Goal: Task Accomplishment & Management: Complete application form

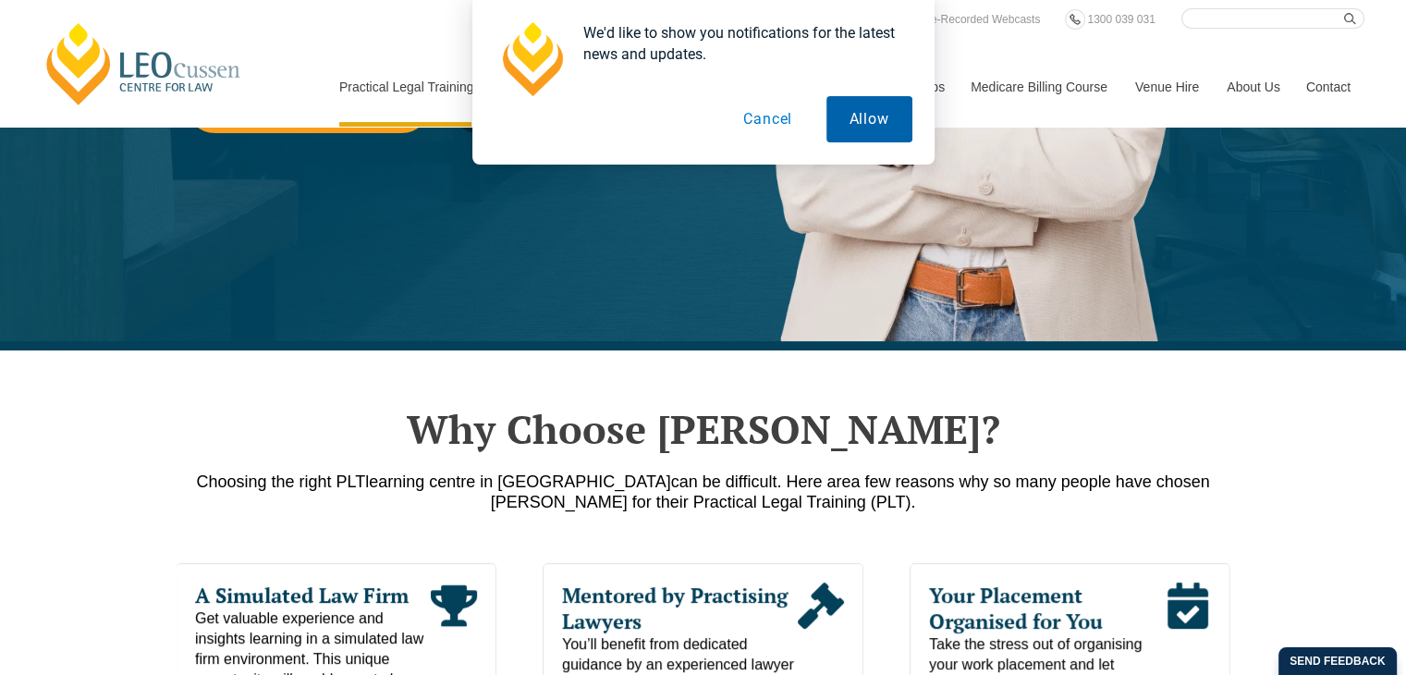
click at [844, 123] on button "Allow" at bounding box center [869, 119] width 86 height 46
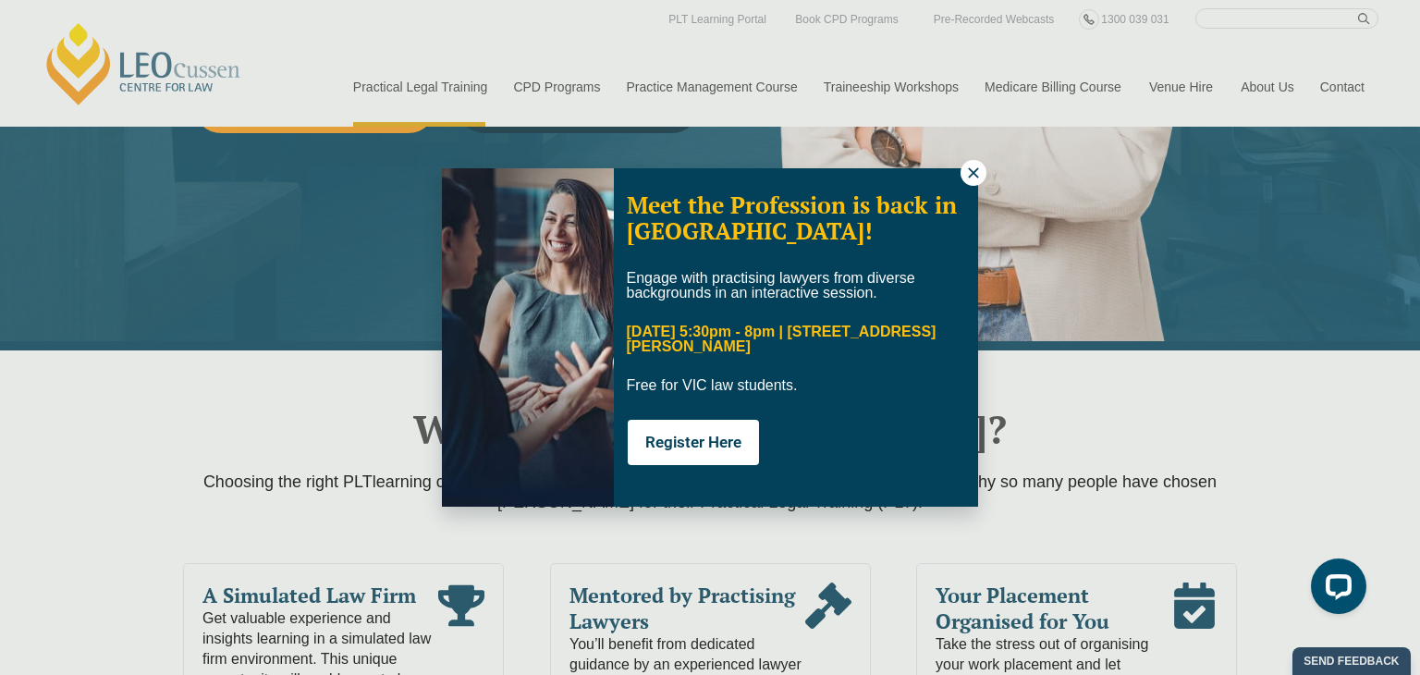
click at [969, 171] on icon at bounding box center [973, 173] width 17 height 17
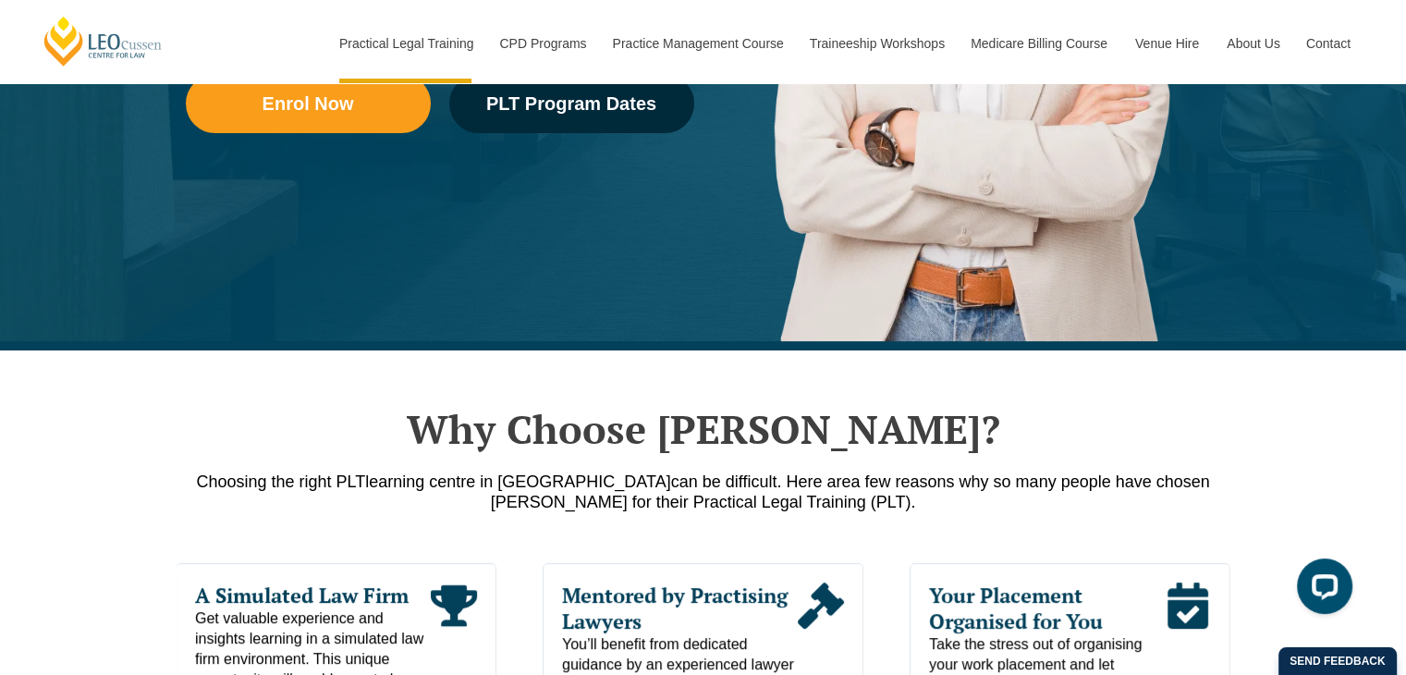
scroll to position [1179, 0]
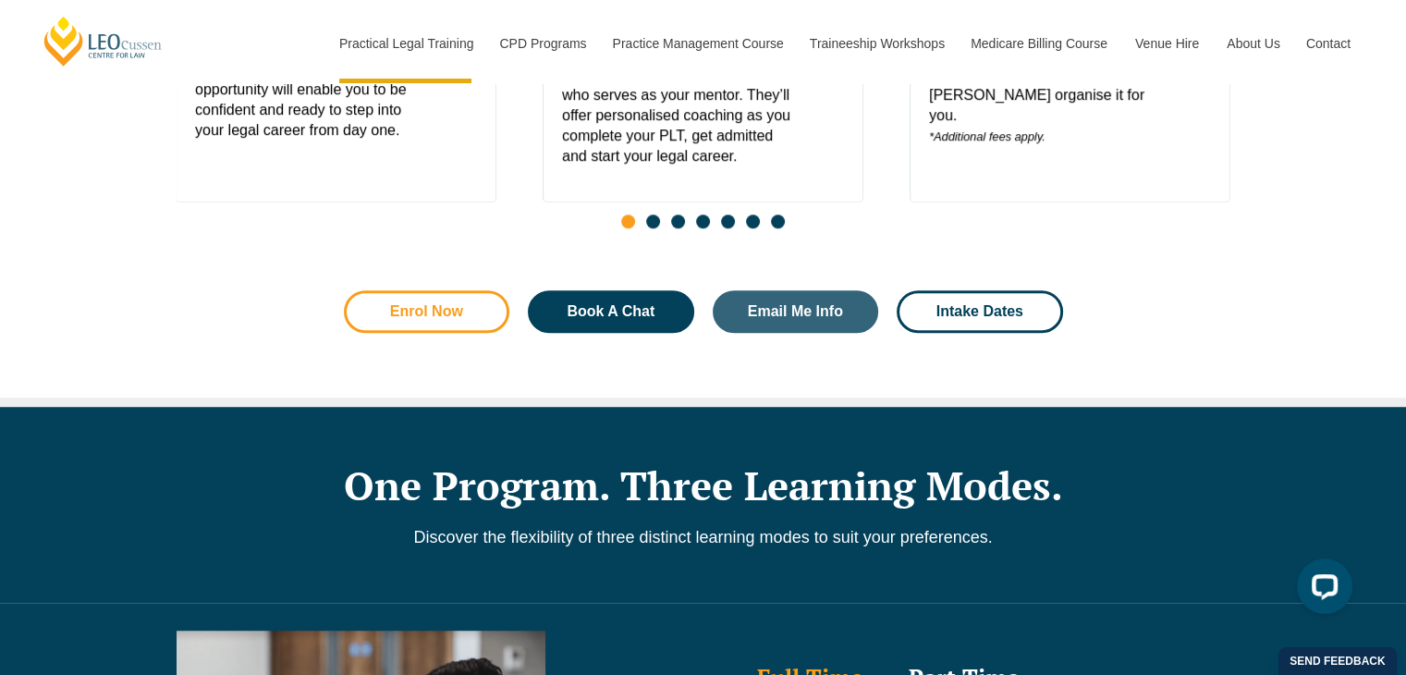
click at [454, 319] on span "Enrol Now" at bounding box center [426, 311] width 73 height 15
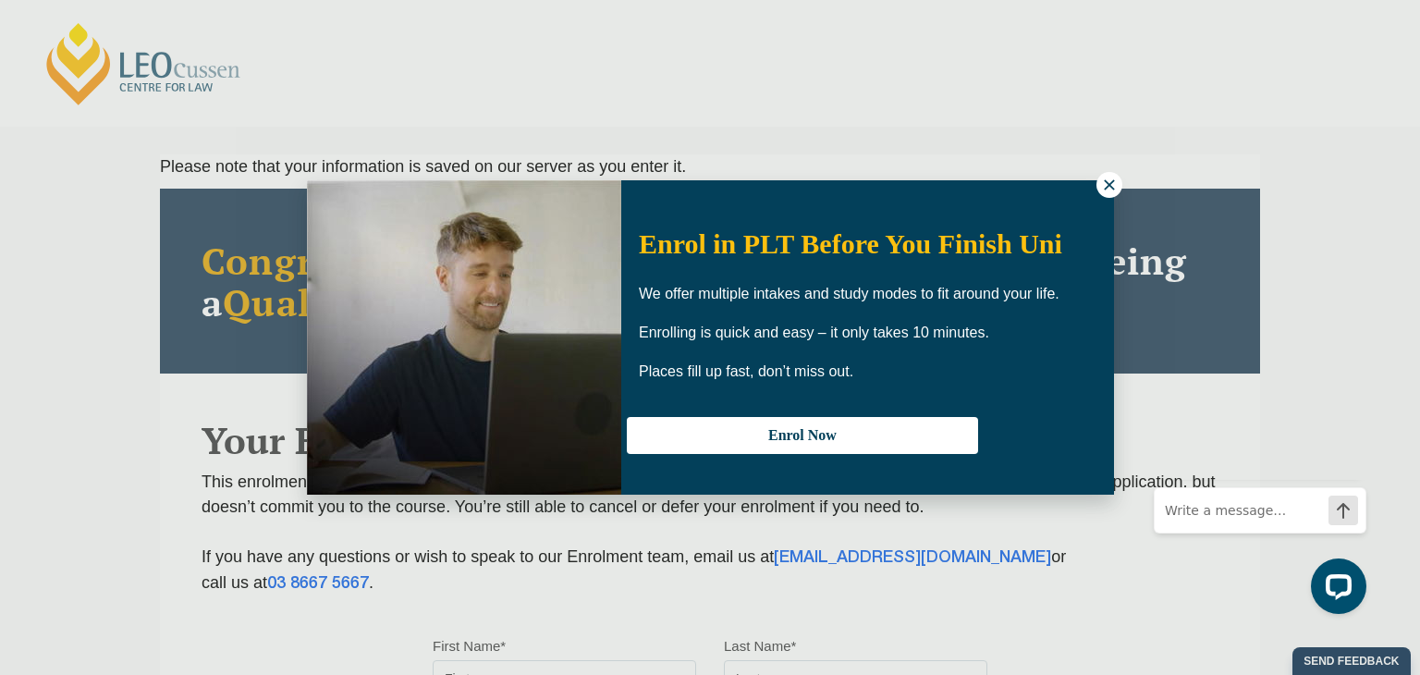
click at [1103, 192] on icon at bounding box center [1109, 185] width 17 height 17
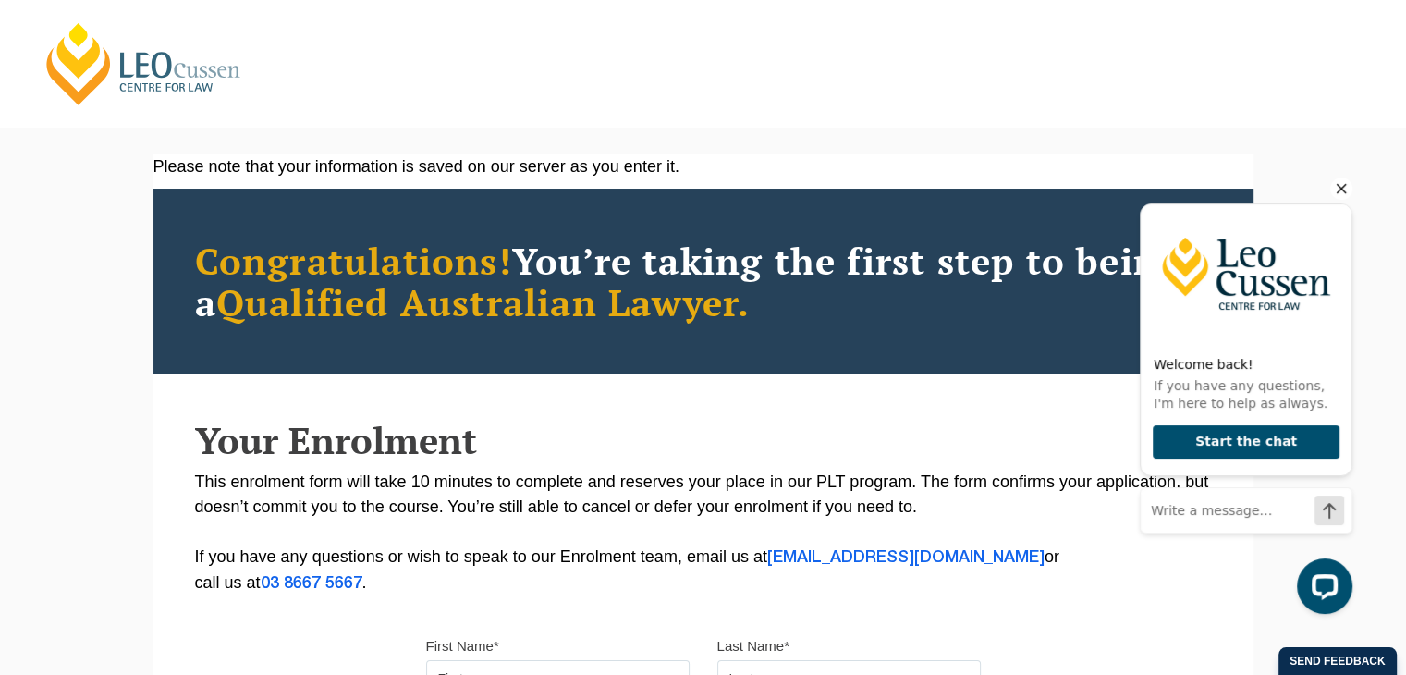
click at [1343, 189] on icon "Hide greeting" at bounding box center [1341, 189] width 10 height 10
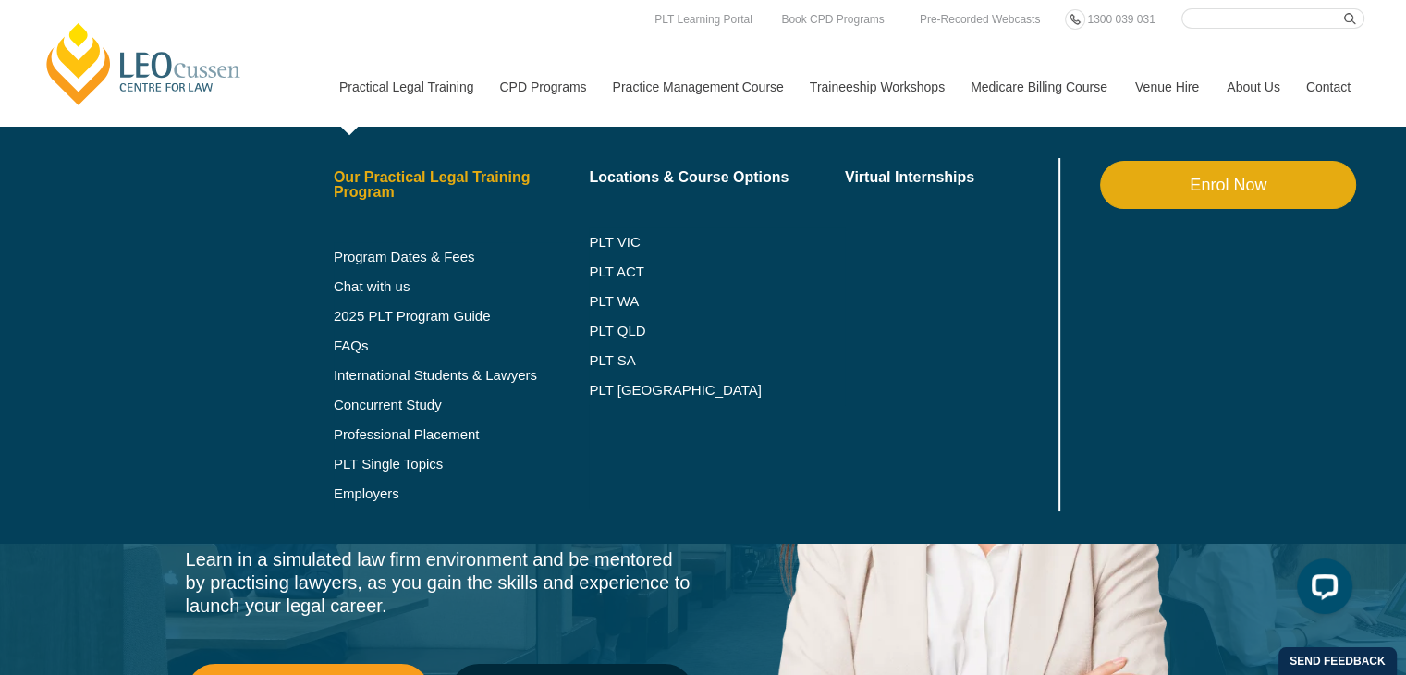
click at [398, 186] on link "Our Practical Legal Training Program" at bounding box center [462, 185] width 256 height 30
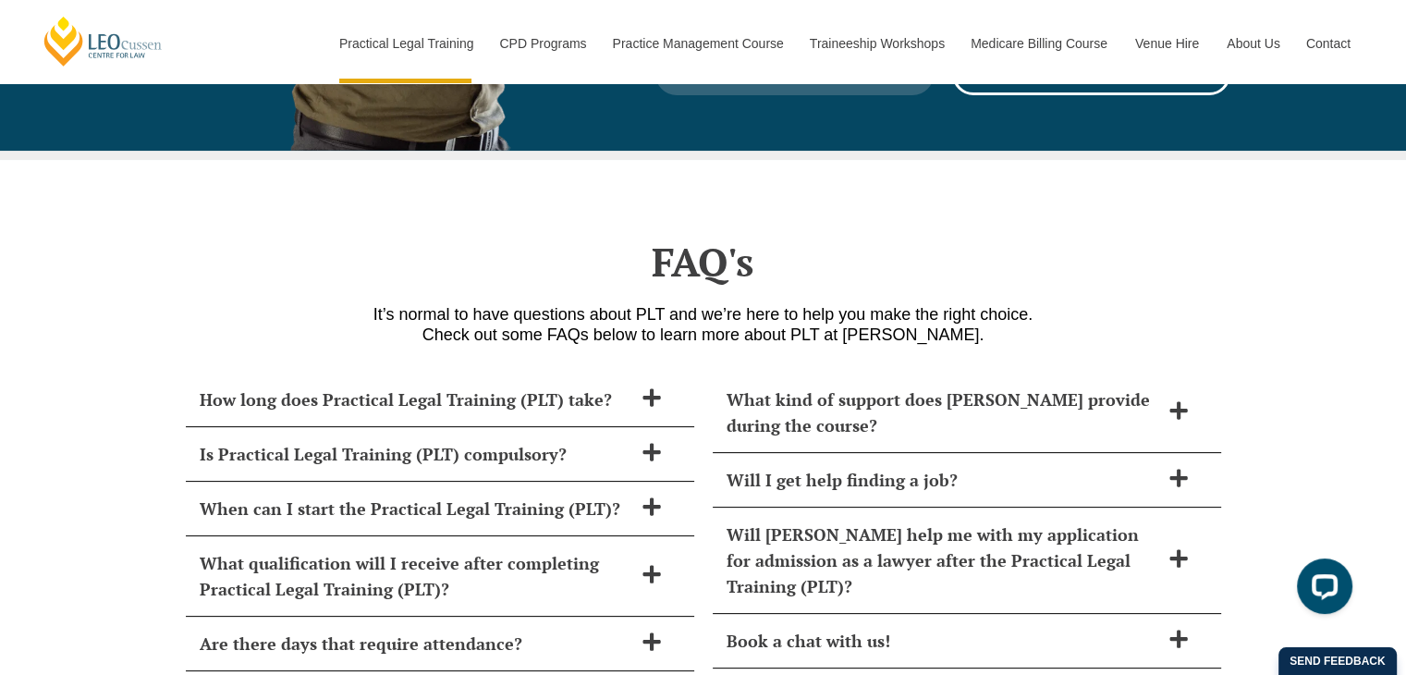
scroll to position [7339, 0]
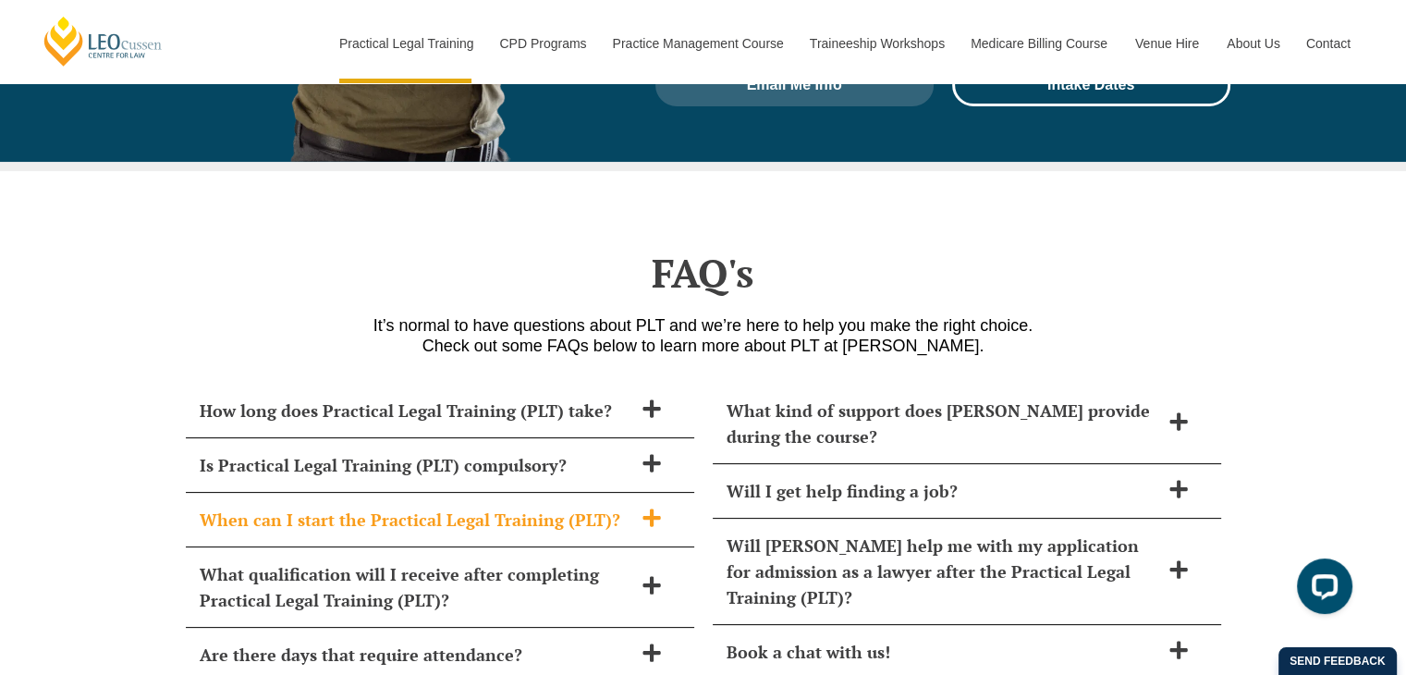
click at [648, 507] on icon at bounding box center [651, 517] width 20 height 20
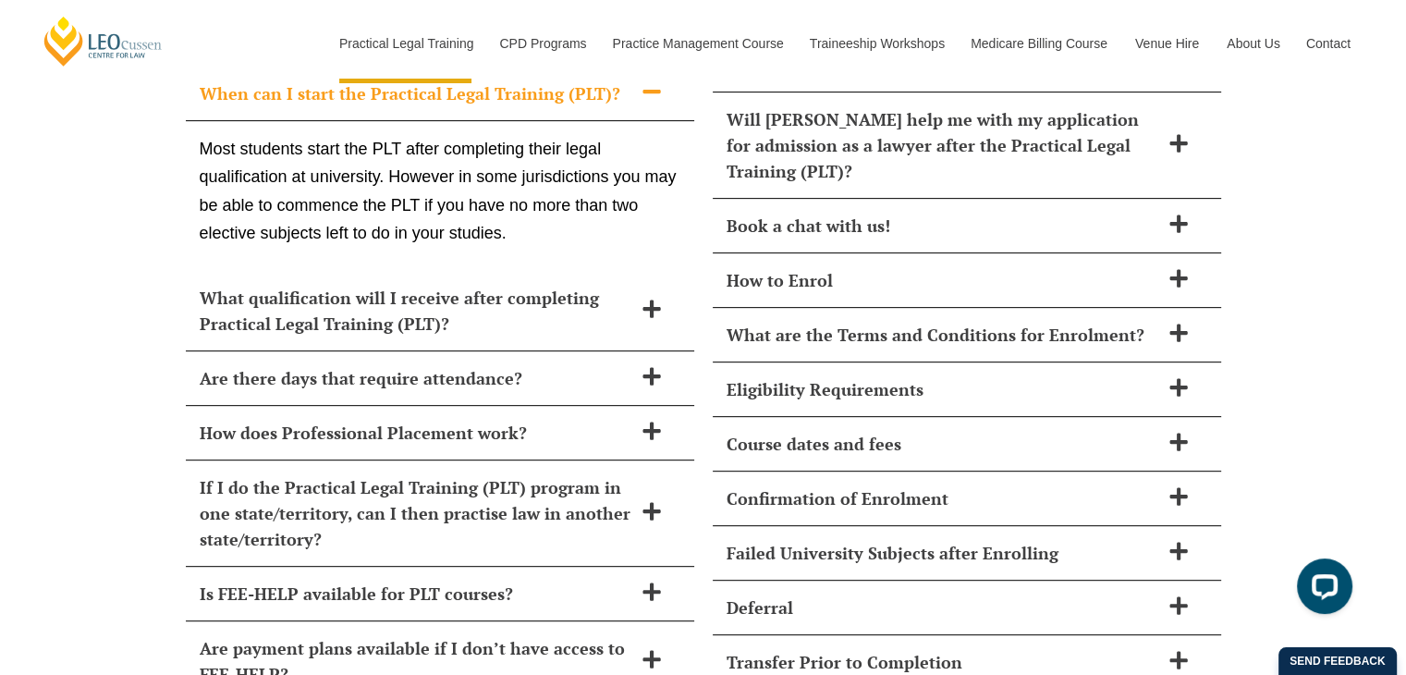
scroll to position [7776, 0]
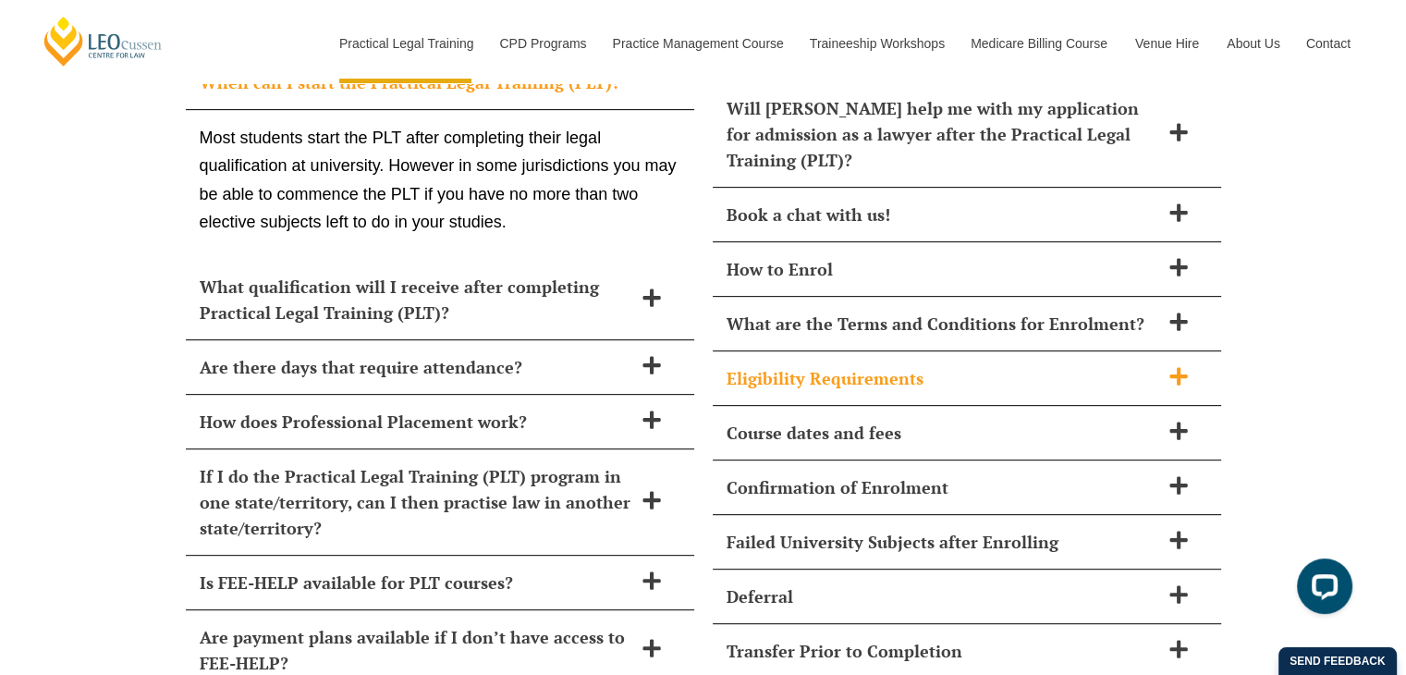
click at [1180, 366] on icon at bounding box center [1178, 376] width 20 height 20
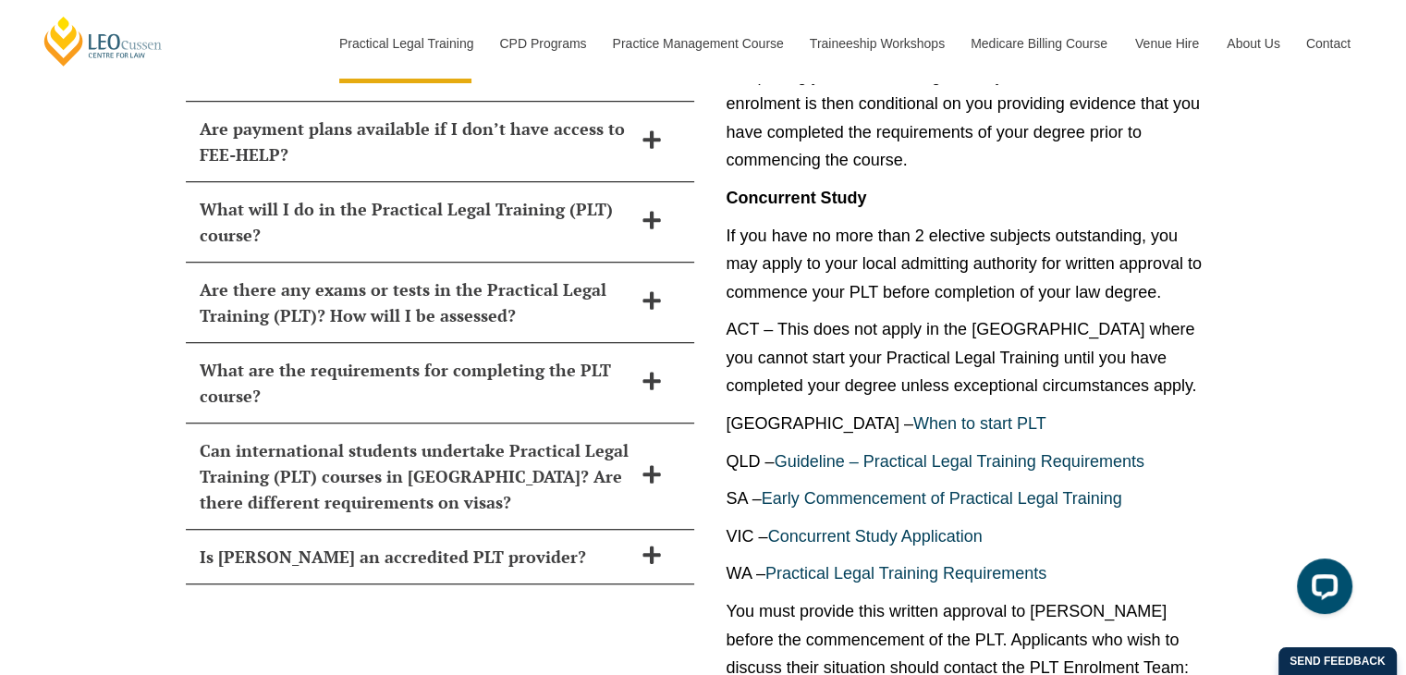
scroll to position [8296, 0]
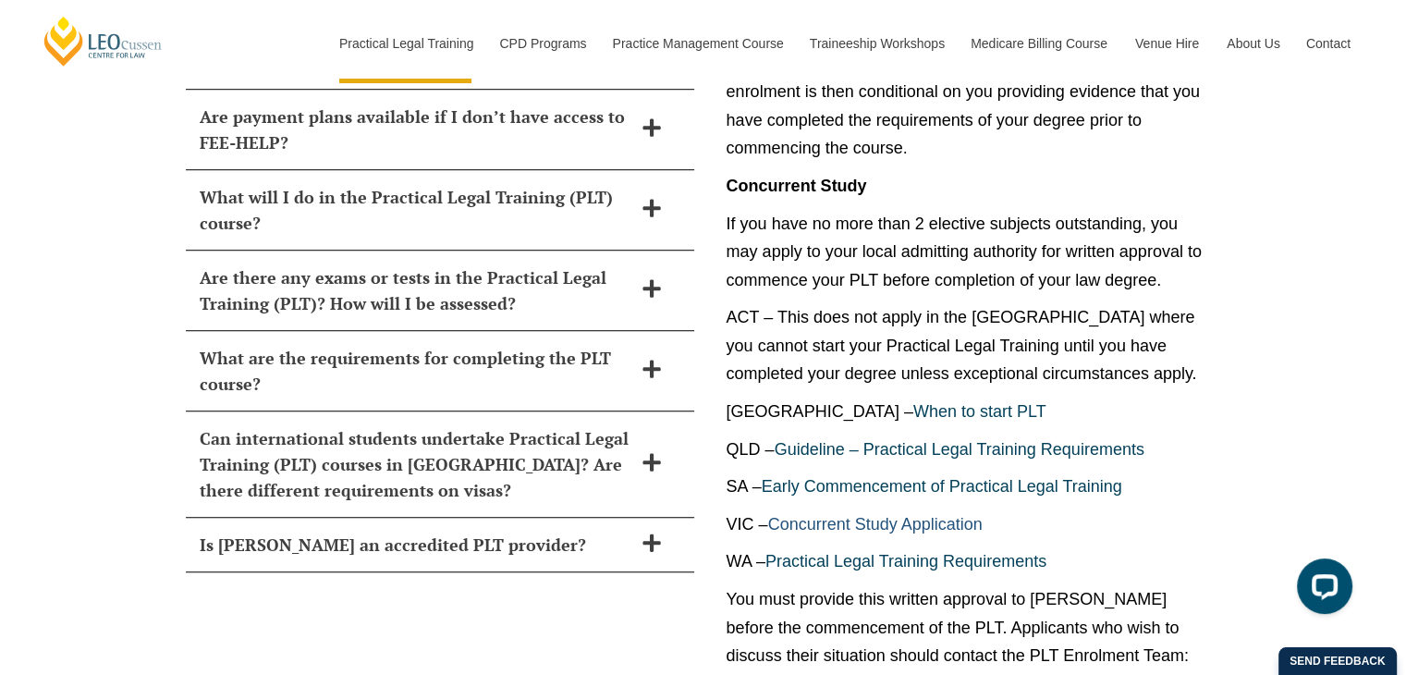
click at [910, 515] on link "Concurrent Study Application" at bounding box center [875, 524] width 214 height 18
